Goal: Task Accomplishment & Management: Use online tool/utility

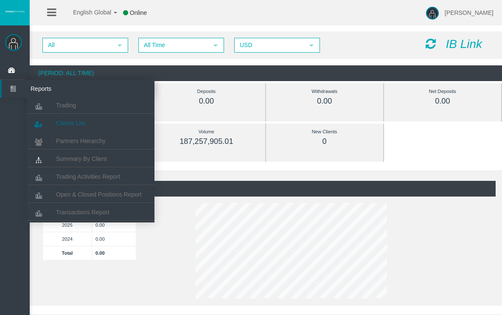
click at [80, 125] on span "Clients List" at bounding box center [70, 123] width 29 height 7
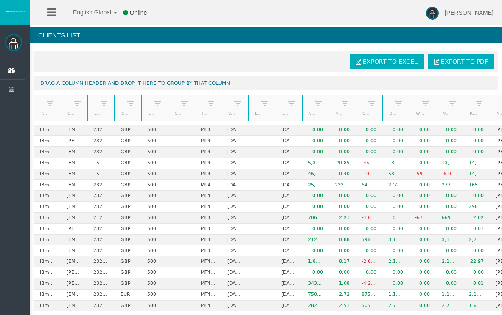
click at [405, 61] on span "Export to Excel" at bounding box center [390, 61] width 55 height 7
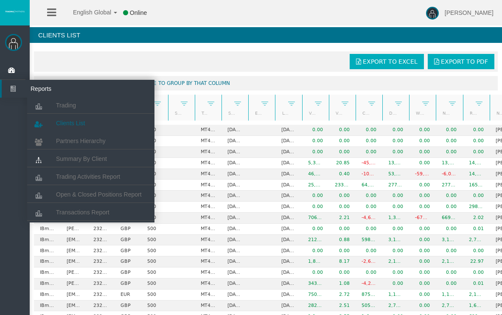
click at [79, 125] on span "Clients List" at bounding box center [70, 123] width 29 height 7
click at [86, 125] on link "Clients List" at bounding box center [90, 122] width 127 height 15
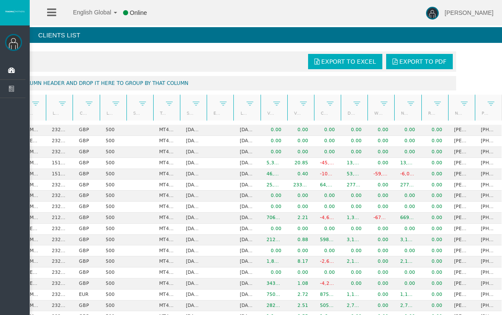
click at [351, 61] on span "Export to Excel" at bounding box center [348, 61] width 55 height 7
